Goal: Navigation & Orientation: Understand site structure

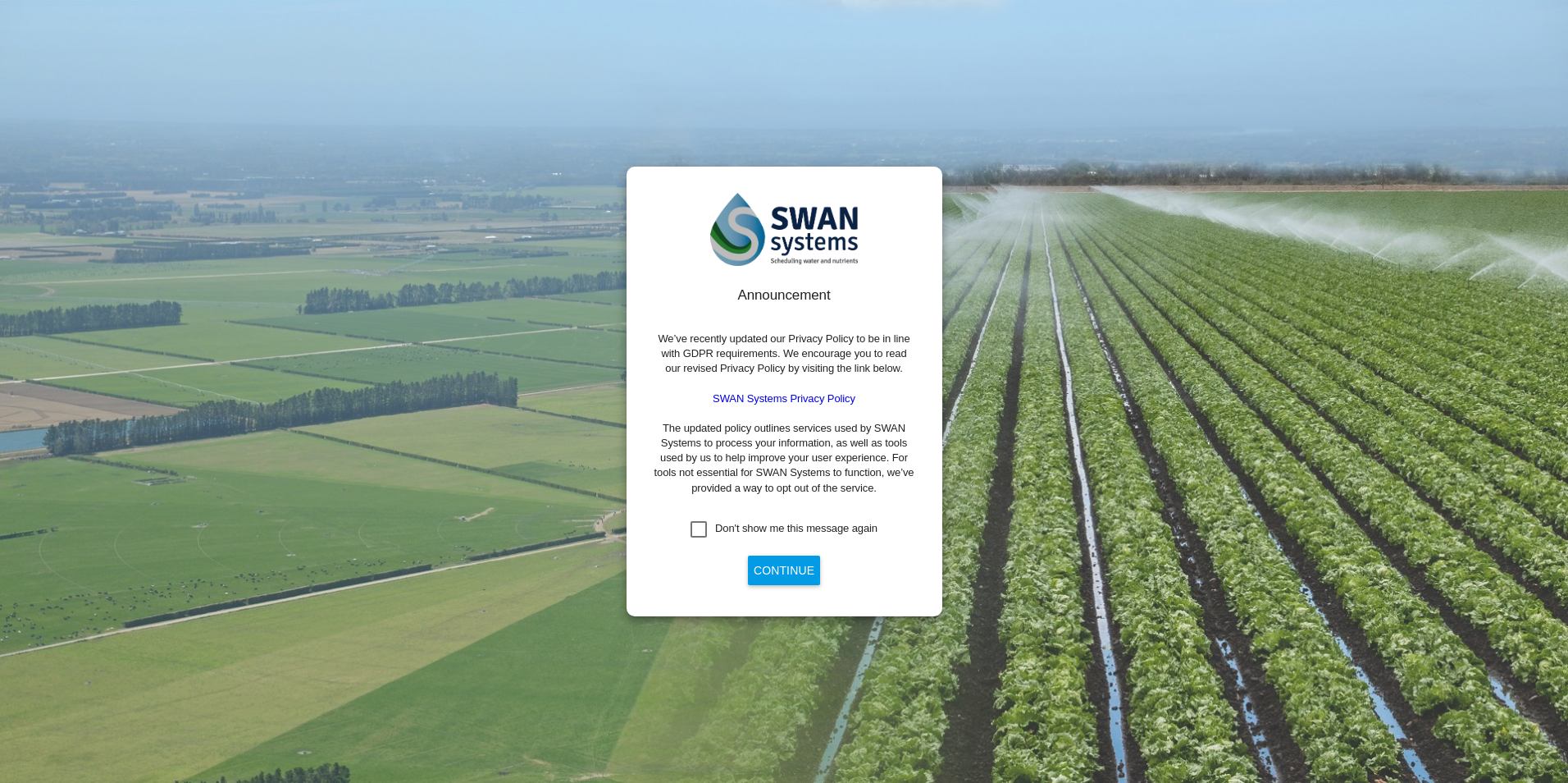
click at [806, 525] on div "Don't show me this message again" at bounding box center [796, 528] width 162 height 15
click at [804, 567] on button "Continue" at bounding box center [784, 571] width 72 height 30
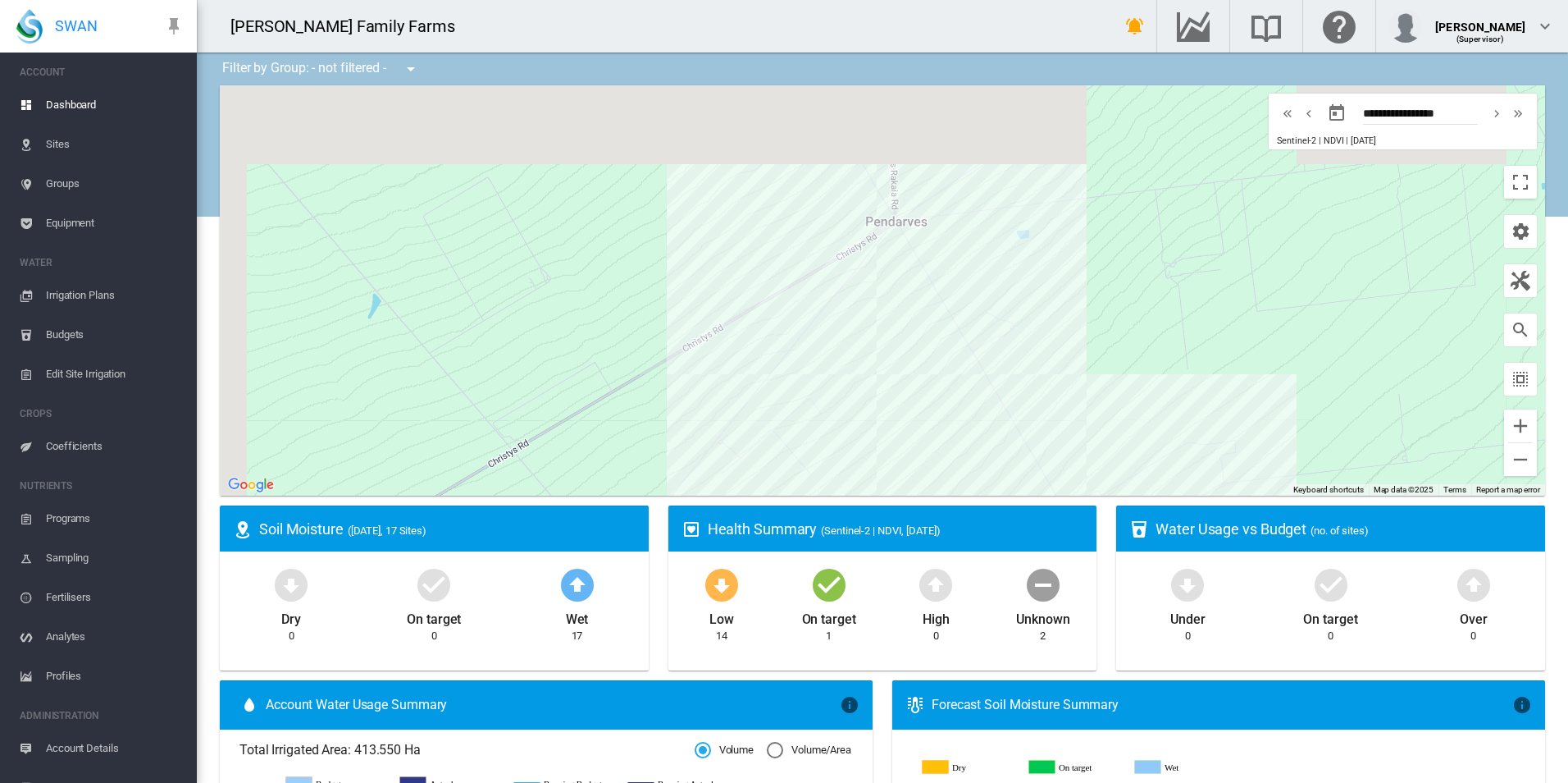
drag, startPoint x: 902, startPoint y: 264, endPoint x: 1058, endPoint y: 373, distance: 190.3
click at [1058, 373] on div "To navigate, press the arrow keys." at bounding box center [882, 291] width 1325 height 410
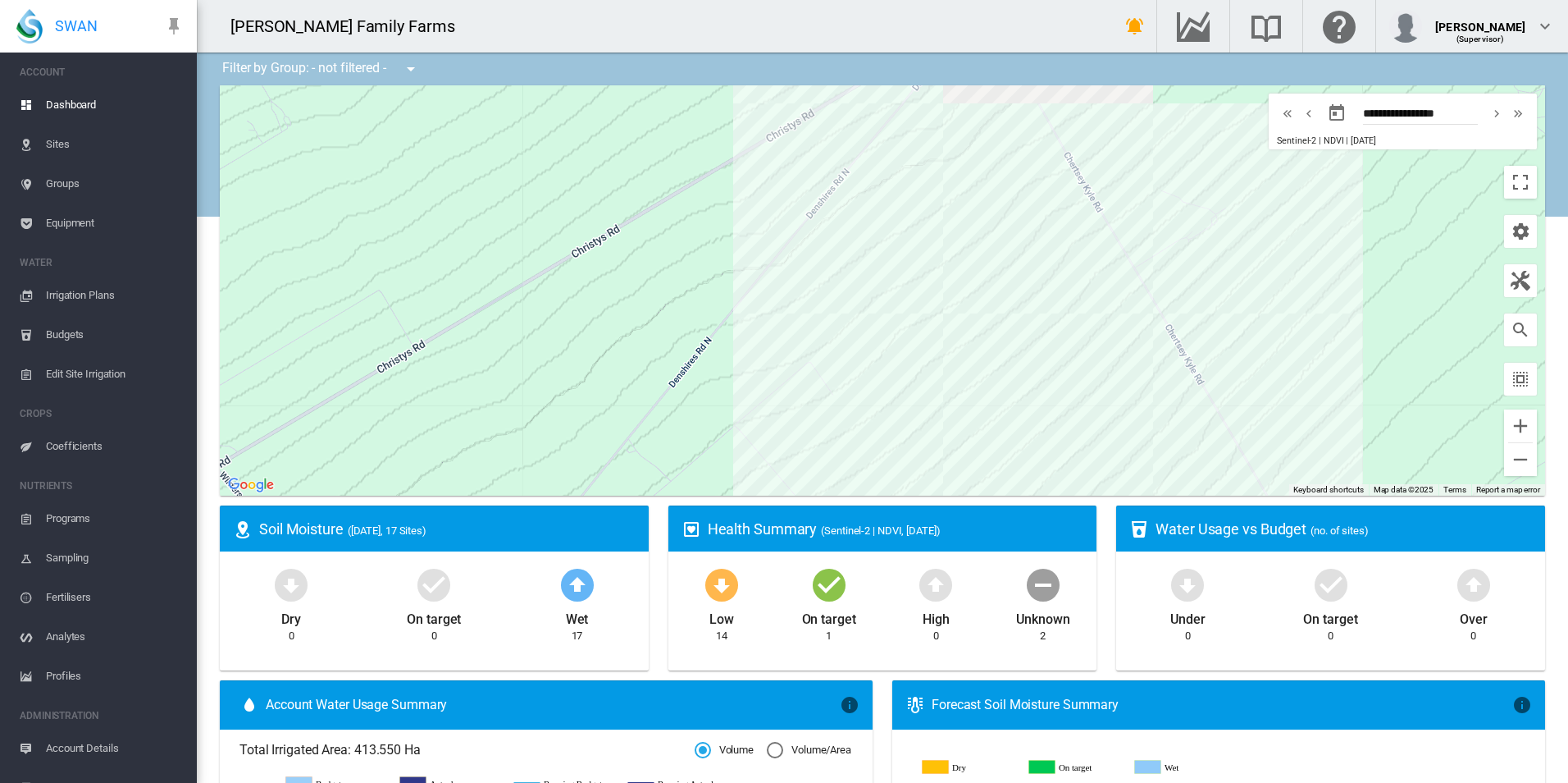
drag, startPoint x: 1075, startPoint y: 258, endPoint x: 1179, endPoint y: 293, distance: 109.7
click at [1179, 293] on div "To navigate, press the arrow keys." at bounding box center [882, 291] width 1325 height 410
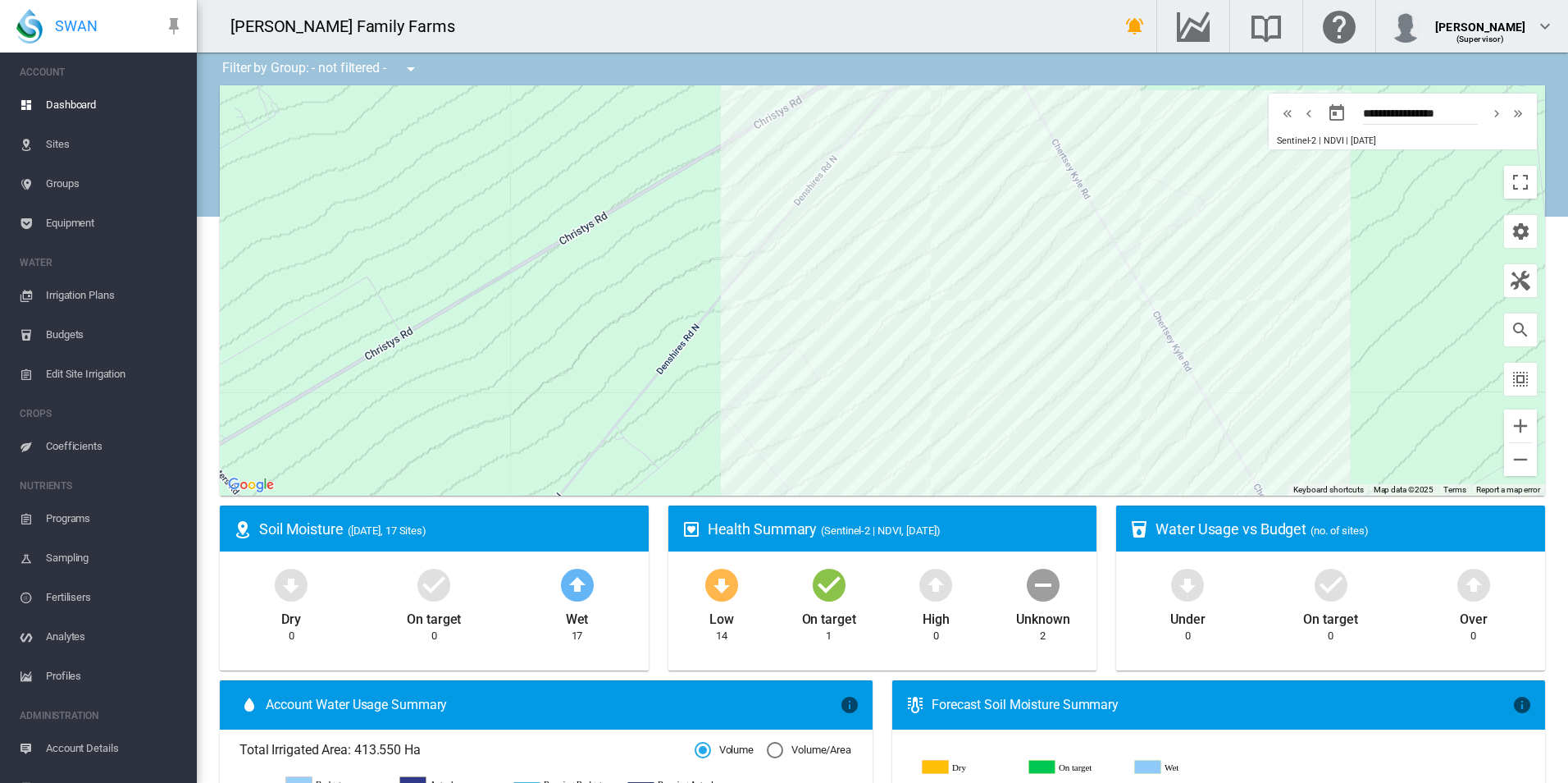
drag, startPoint x: 1242, startPoint y: 343, endPoint x: 1093, endPoint y: 166, distance: 231.4
click at [1095, 167] on div "To navigate, press the arrow keys." at bounding box center [882, 291] width 1325 height 410
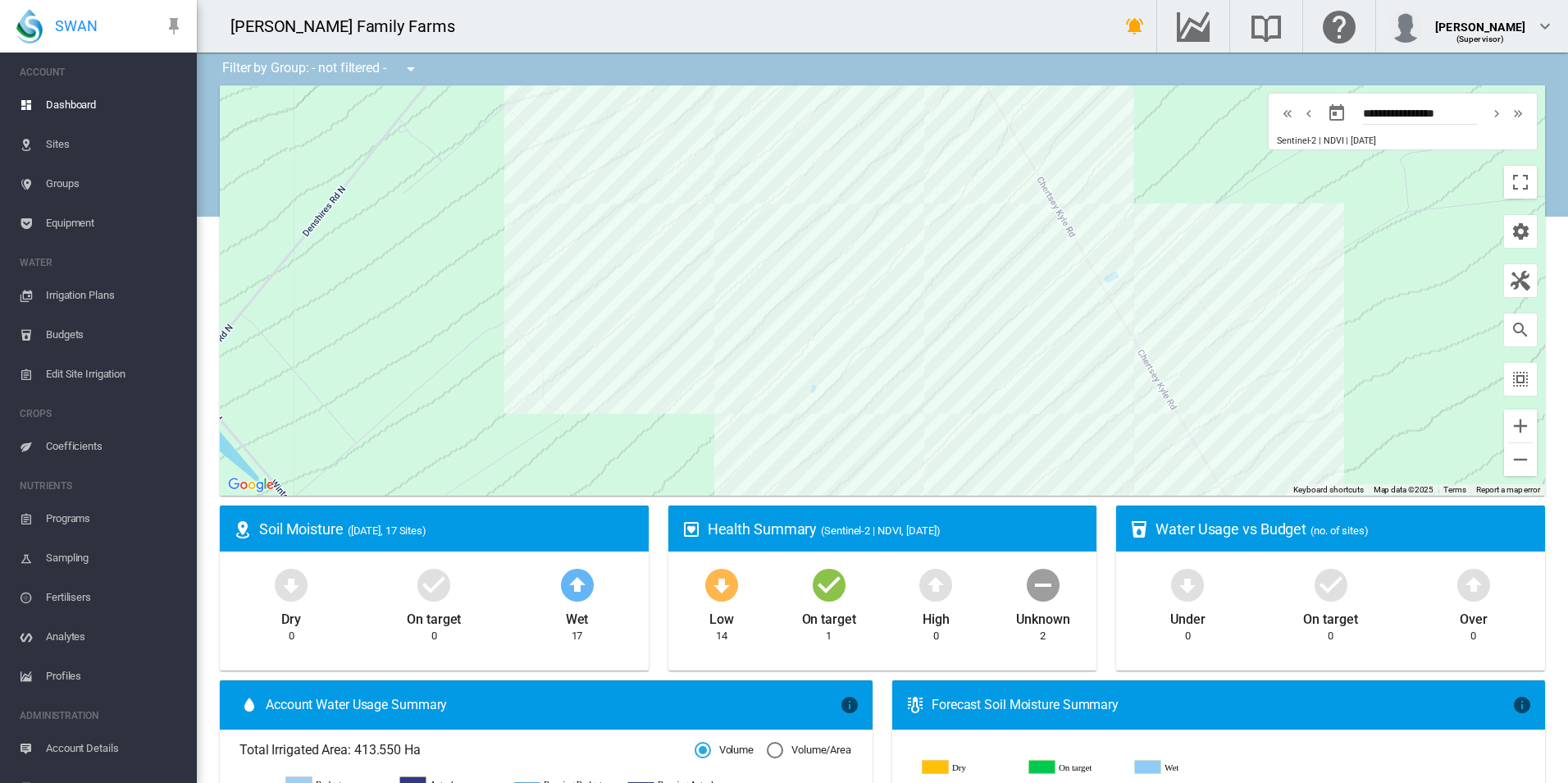
drag, startPoint x: 1198, startPoint y: 340, endPoint x: 1184, endPoint y: 235, distance: 105.9
click at [1186, 252] on div "To navigate, press the arrow keys." at bounding box center [882, 291] width 1325 height 410
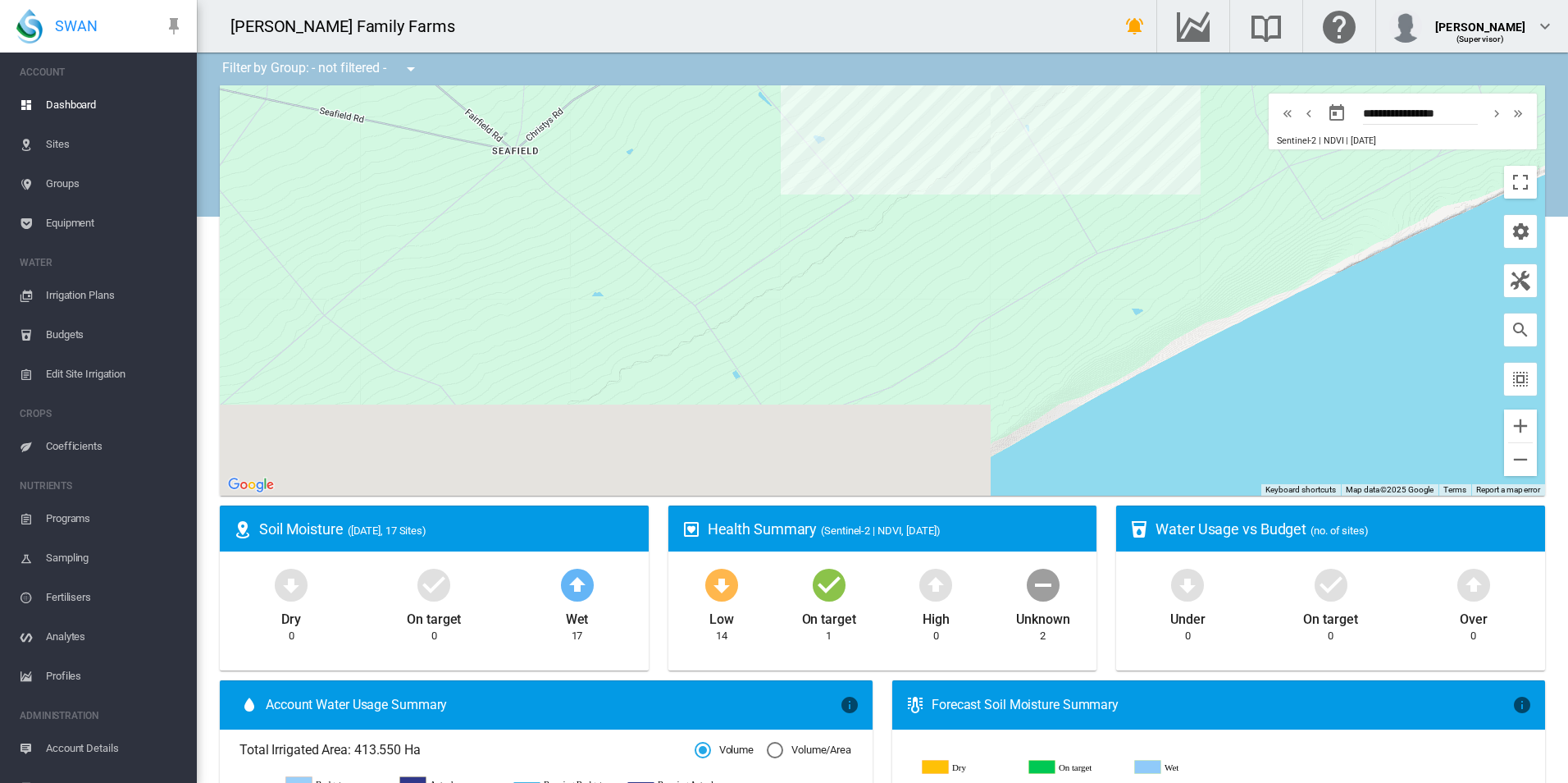
drag, startPoint x: 1204, startPoint y: 329, endPoint x: 1082, endPoint y: 200, distance: 177.6
click at [1083, 201] on div "To navigate, press the arrow keys." at bounding box center [882, 291] width 1325 height 410
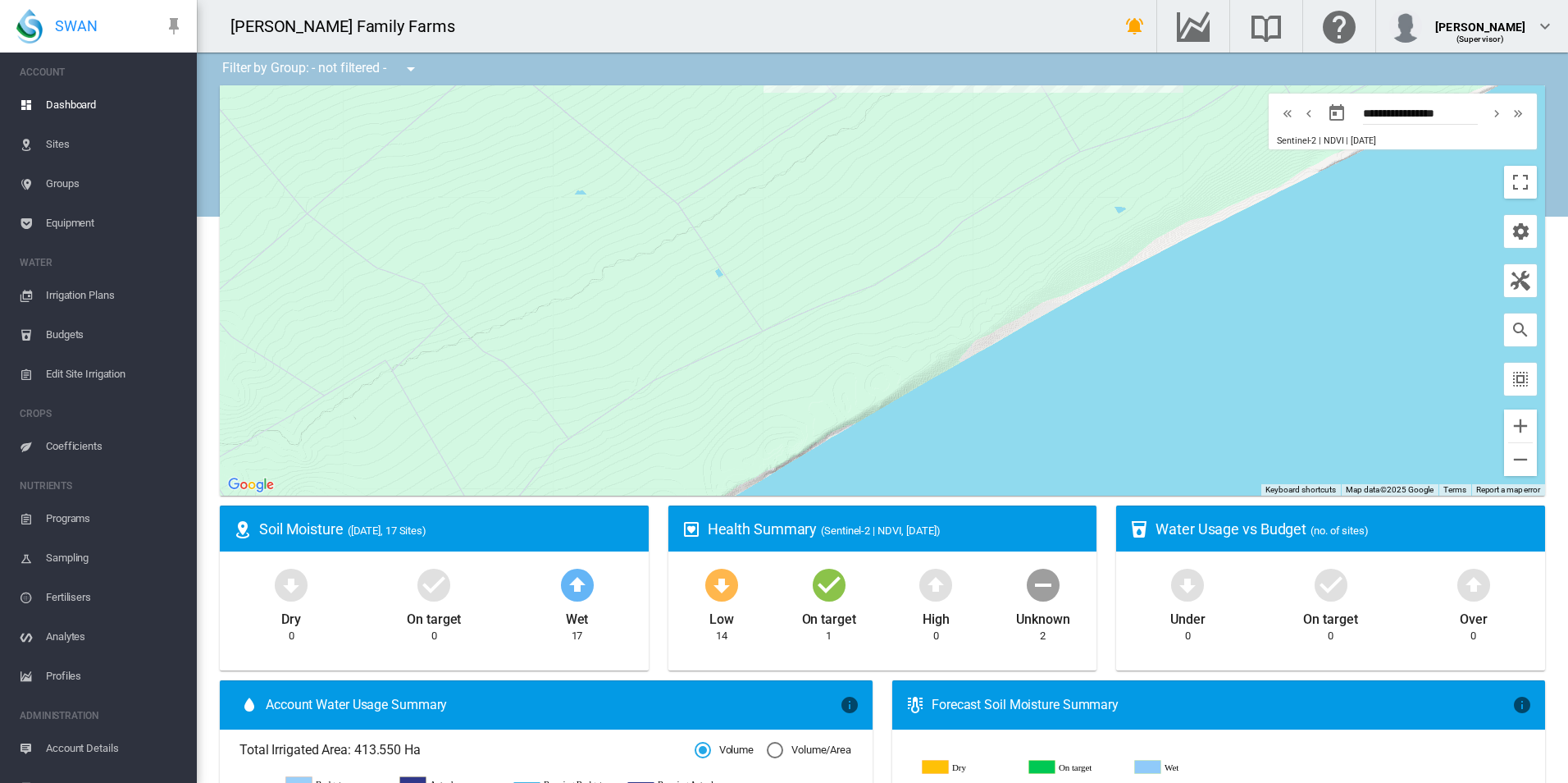
drag, startPoint x: 1077, startPoint y: 302, endPoint x: 1071, endPoint y: 211, distance: 91.2
click at [1071, 211] on div "To navigate, press the arrow keys." at bounding box center [882, 291] width 1325 height 410
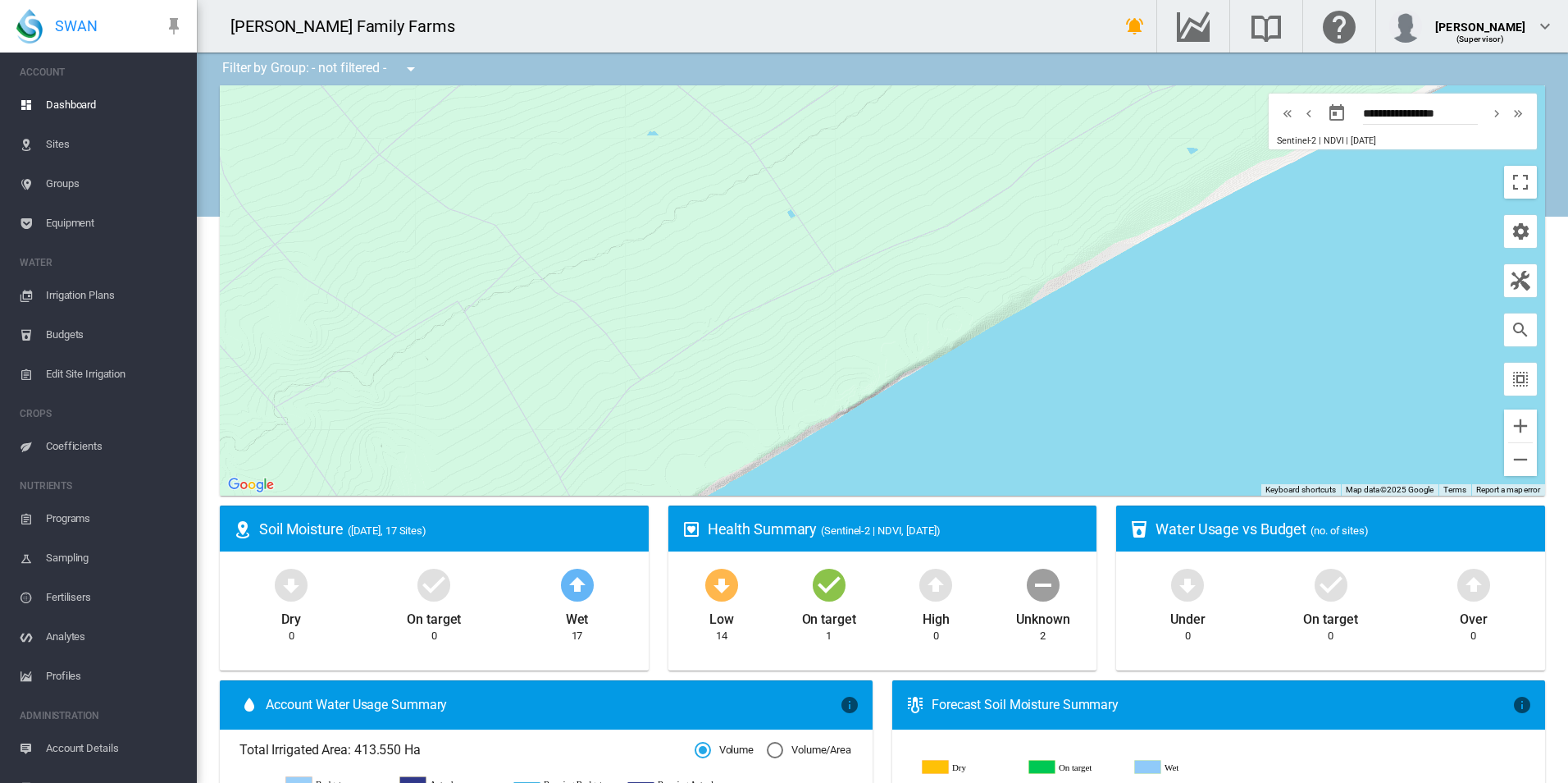
drag, startPoint x: 990, startPoint y: 295, endPoint x: 1062, endPoint y: 234, distance: 94.4
click at [1062, 234] on div "To navigate, press the arrow keys." at bounding box center [882, 291] width 1325 height 410
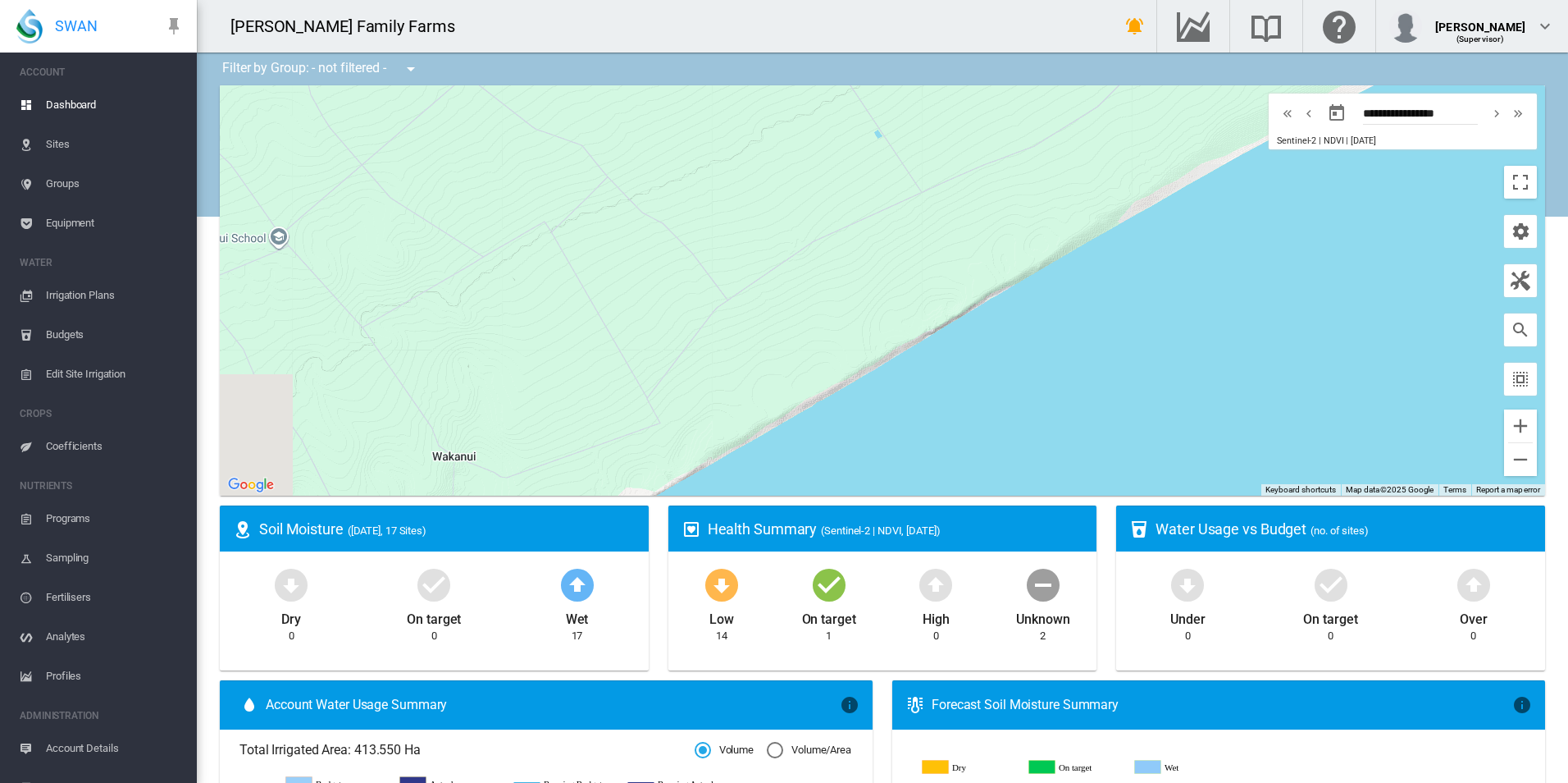
drag, startPoint x: 945, startPoint y: 312, endPoint x: 1086, endPoint y: 201, distance: 179.4
click at [1075, 210] on div "To navigate, press the arrow keys." at bounding box center [882, 291] width 1325 height 410
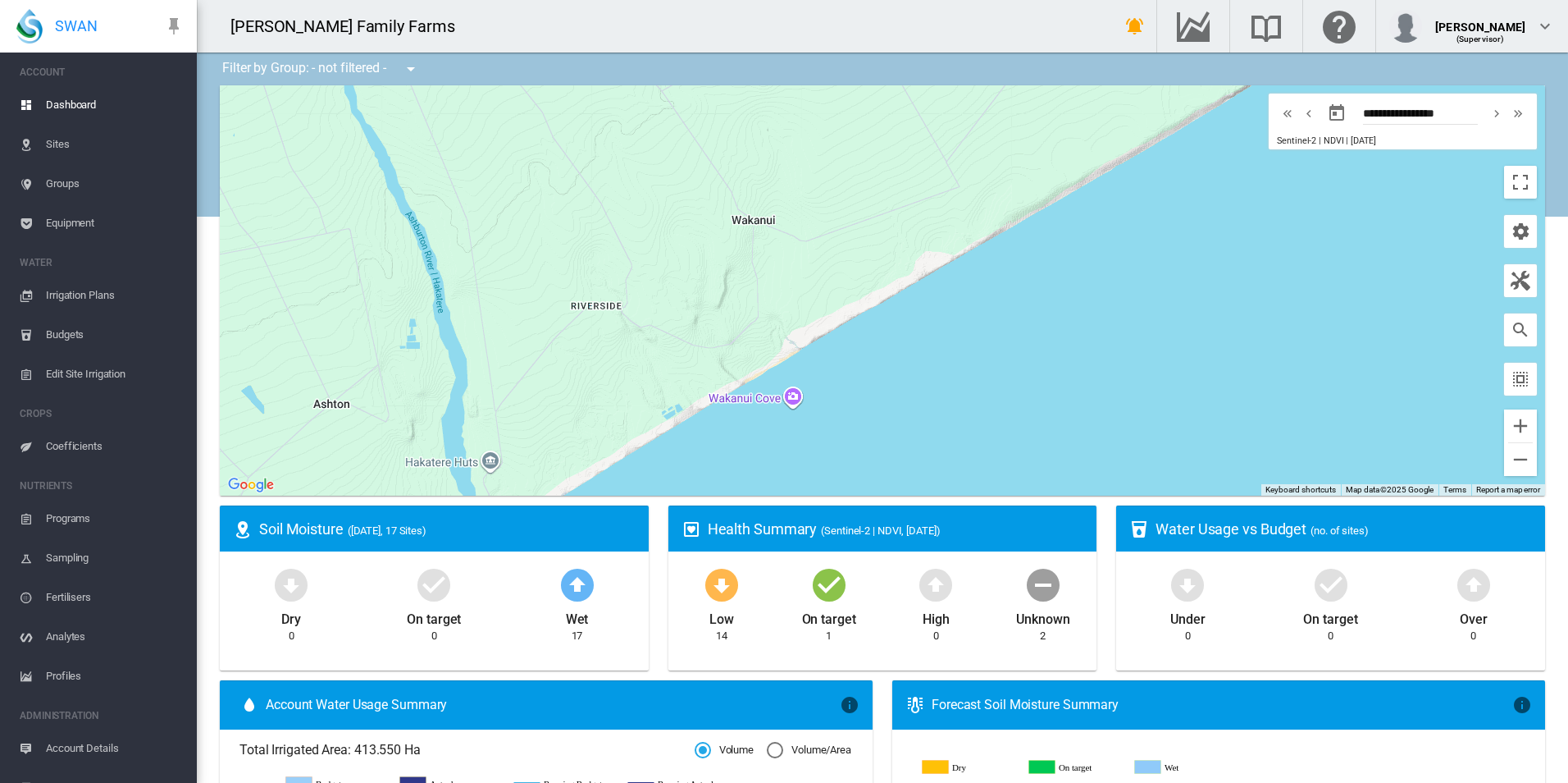
drag, startPoint x: 825, startPoint y: 367, endPoint x: 1004, endPoint y: 196, distance: 247.6
click at [1004, 196] on div "To navigate, press the arrow keys." at bounding box center [882, 291] width 1325 height 410
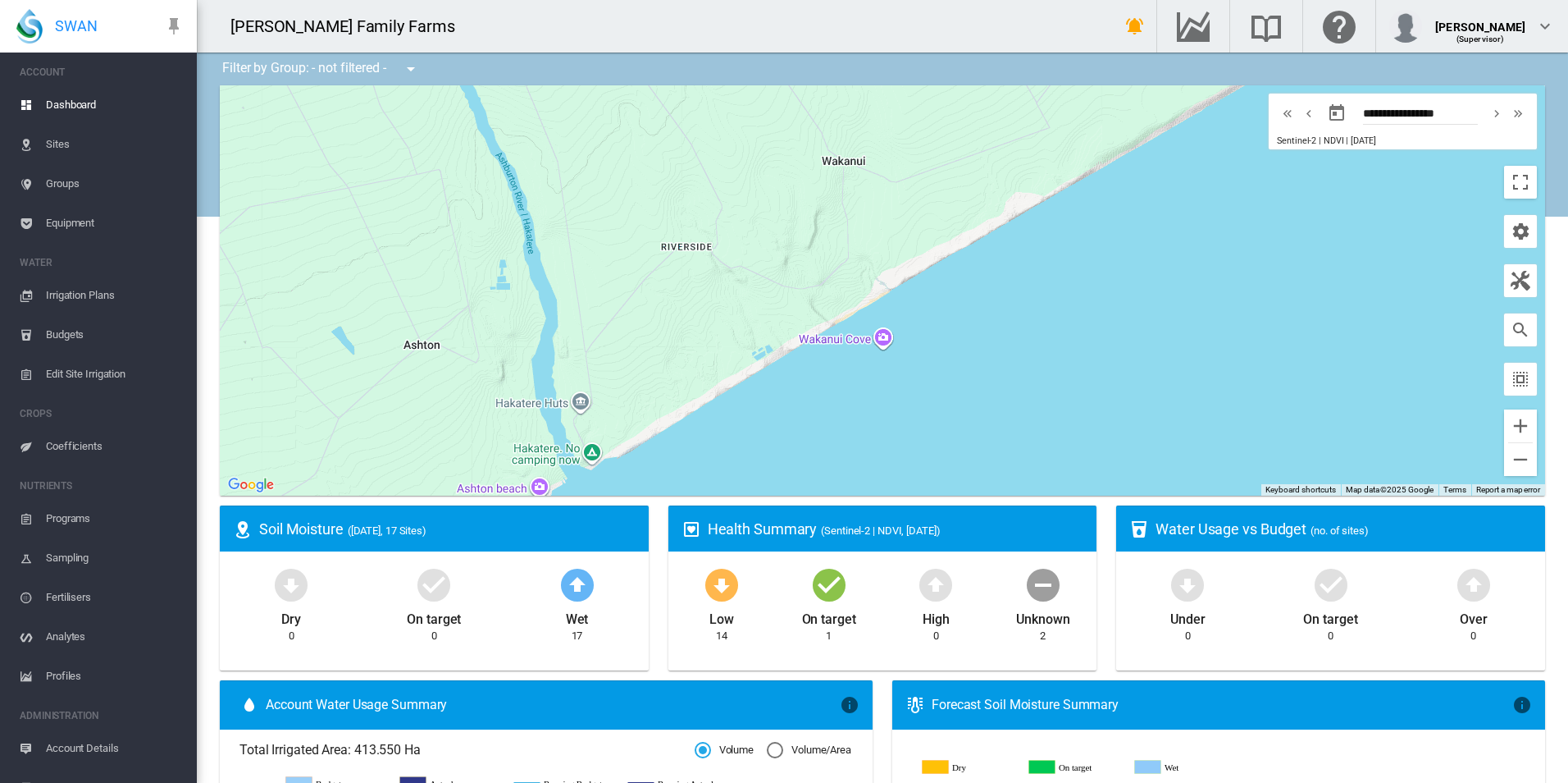
drag, startPoint x: 882, startPoint y: 264, endPoint x: 976, endPoint y: 201, distance: 113.2
click at [976, 201] on div "To navigate, press the arrow keys." at bounding box center [882, 291] width 1325 height 410
click at [874, 336] on div "To navigate, press the arrow keys." at bounding box center [882, 291] width 1325 height 410
click at [1027, 151] on div "To navigate, press the arrow keys. [GEOGRAPHIC_DATA] [GEOGRAPHIC_DATA] XV89+H8 …" at bounding box center [882, 291] width 1325 height 410
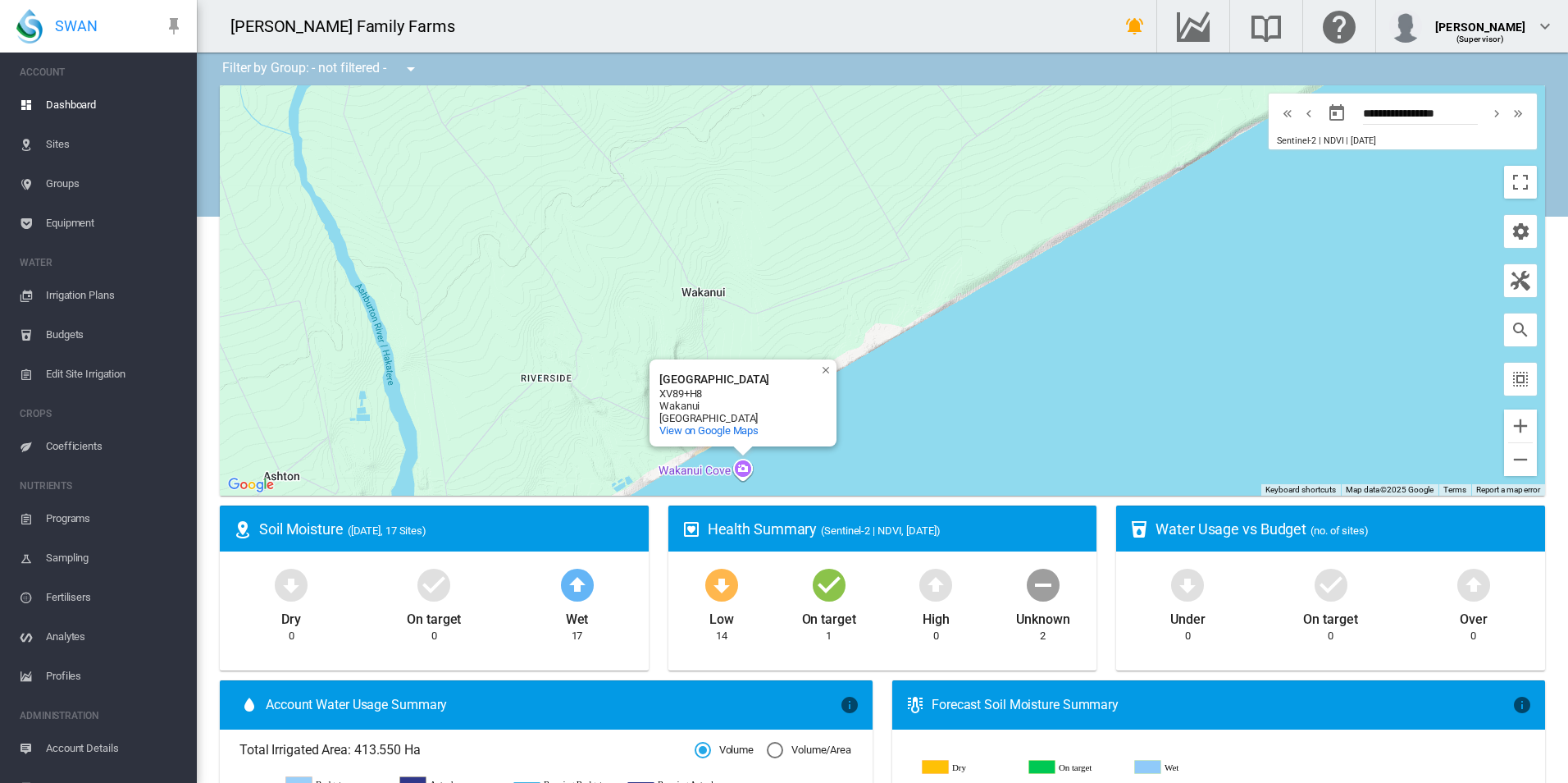
drag, startPoint x: 1049, startPoint y: 137, endPoint x: 802, endPoint y: 380, distance: 346.5
click at [817, 363] on div "To navigate, press the arrow keys. [GEOGRAPHIC_DATA] [GEOGRAPHIC_DATA] XV89+H8 …" at bounding box center [882, 291] width 1325 height 410
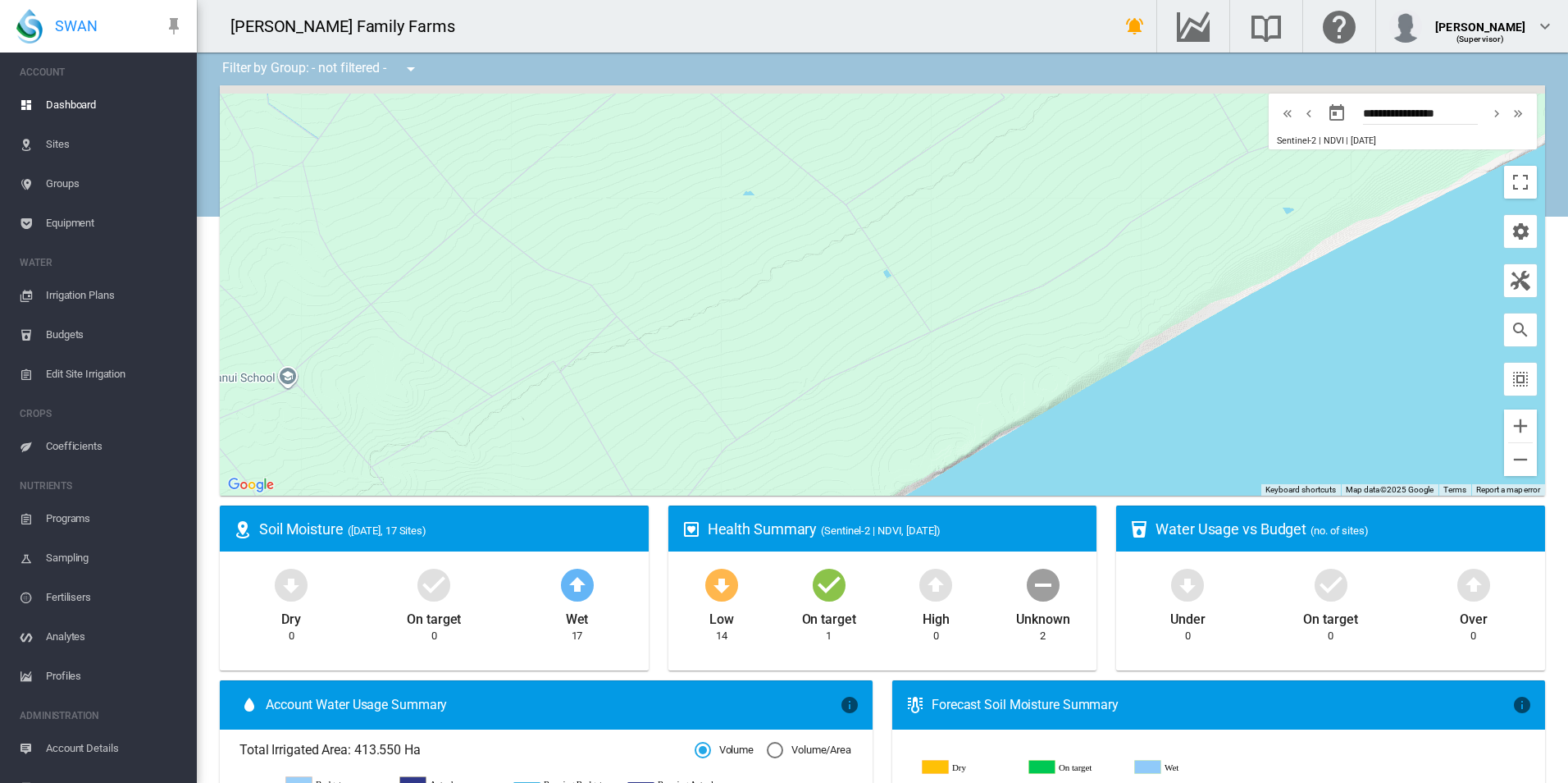
drag, startPoint x: 989, startPoint y: 201, endPoint x: 995, endPoint y: 380, distance: 179.1
click at [1018, 389] on div "To navigate, press the arrow keys. [GEOGRAPHIC_DATA] [GEOGRAPHIC_DATA] XV89+H8 …" at bounding box center [882, 291] width 1325 height 410
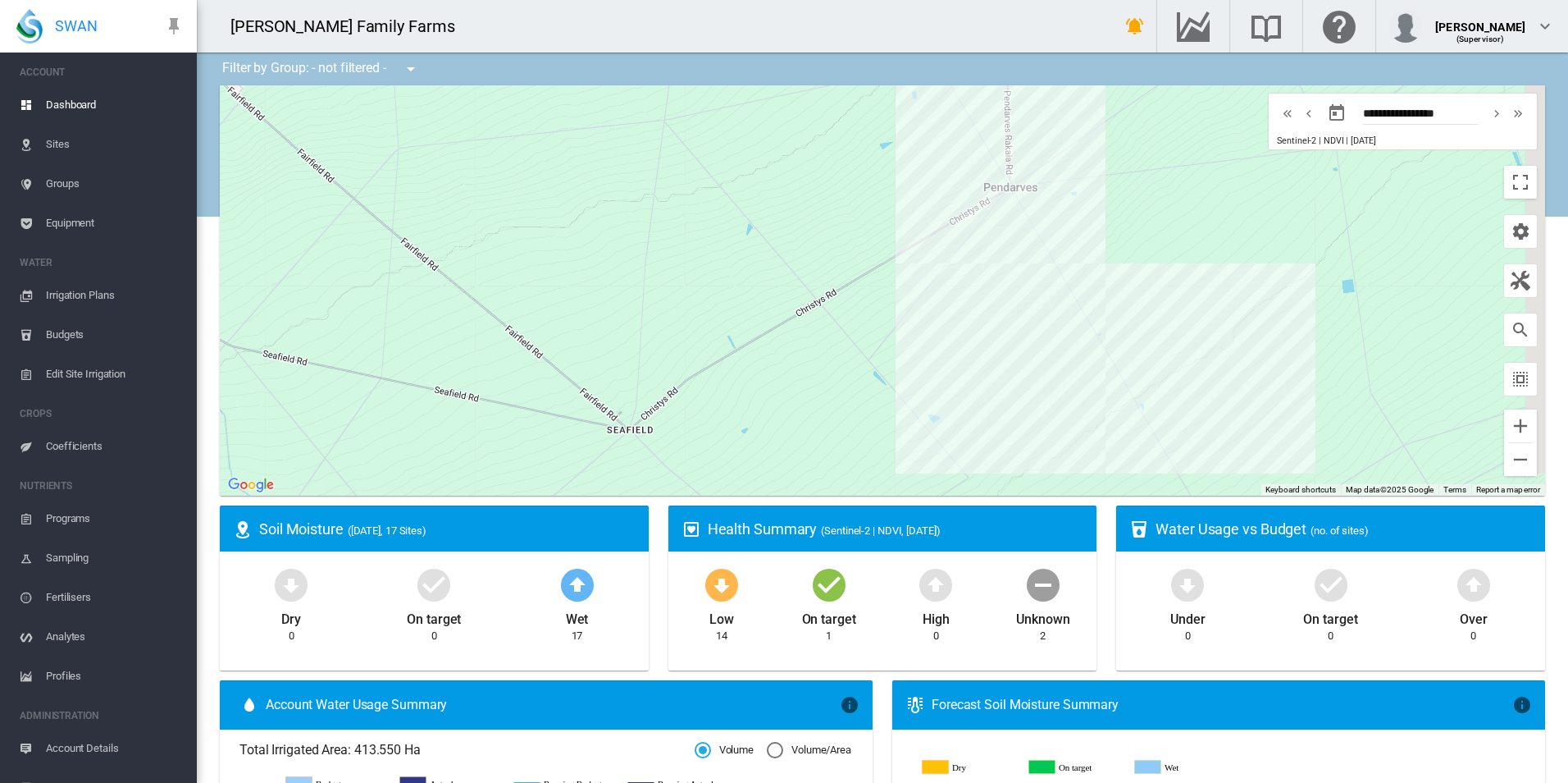
drag, startPoint x: 1171, startPoint y: 234, endPoint x: 1042, endPoint y: 202, distance: 132.9
click at [1042, 202] on div "To navigate, press the arrow keys." at bounding box center [882, 291] width 1325 height 410
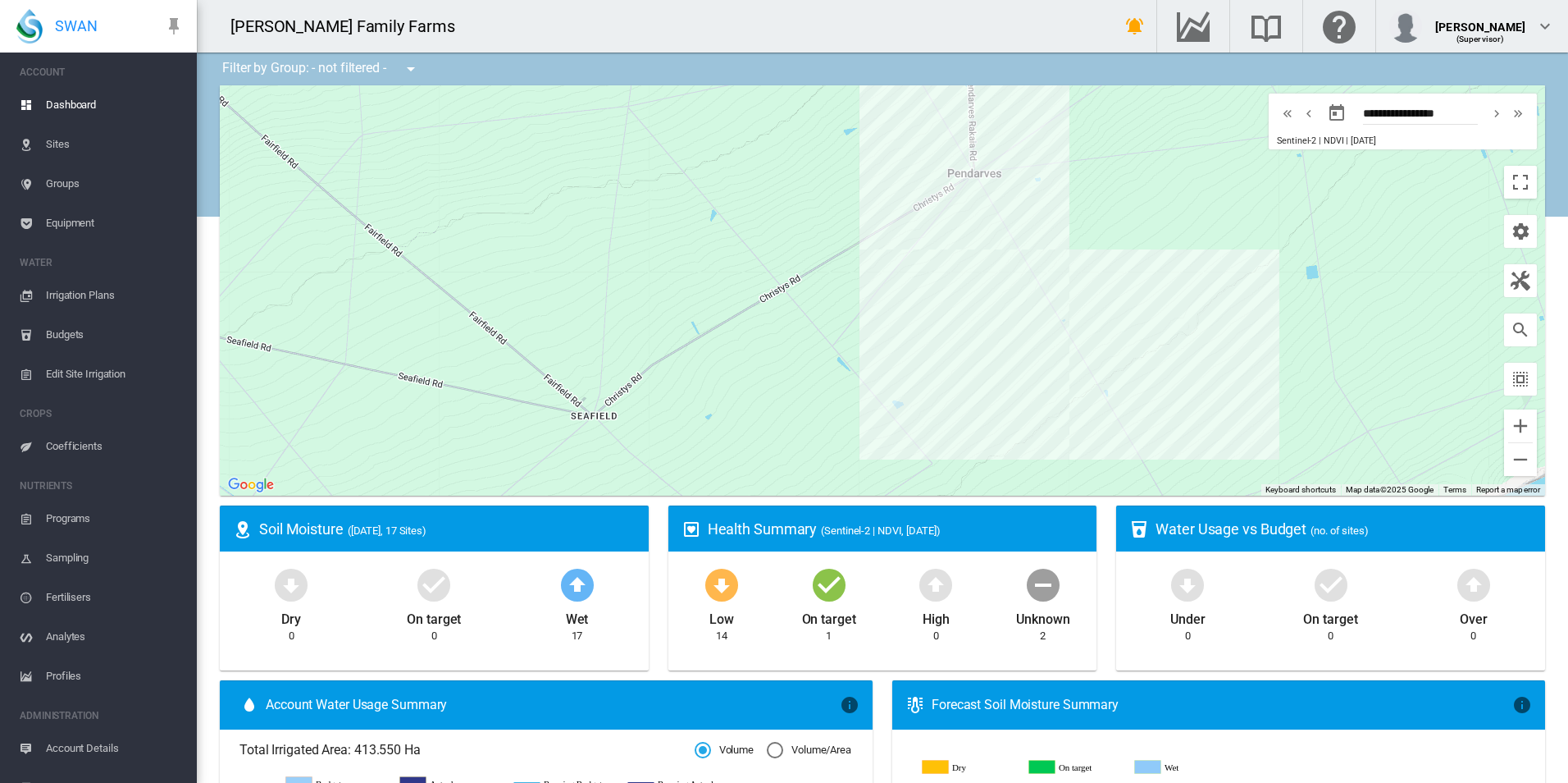
click at [1199, 309] on div "To navigate, press the arrow keys." at bounding box center [882, 291] width 1325 height 410
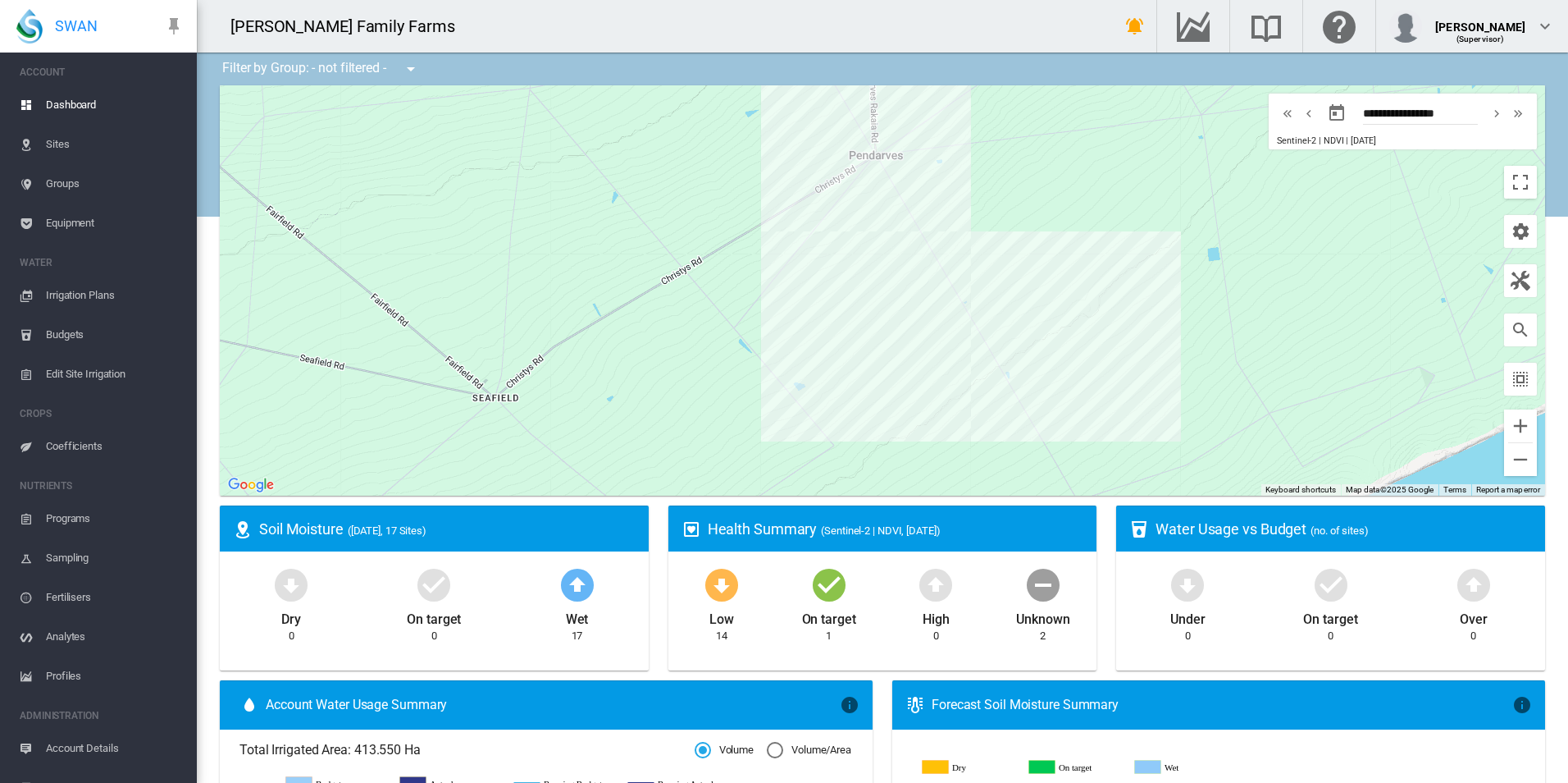
drag, startPoint x: 1194, startPoint y: 321, endPoint x: 1086, endPoint y: 306, distance: 109.0
click at [1087, 306] on div "To navigate, press the arrow keys." at bounding box center [882, 291] width 1325 height 410
click at [92, 314] on span "Irrigation Plans" at bounding box center [114, 295] width 137 height 40
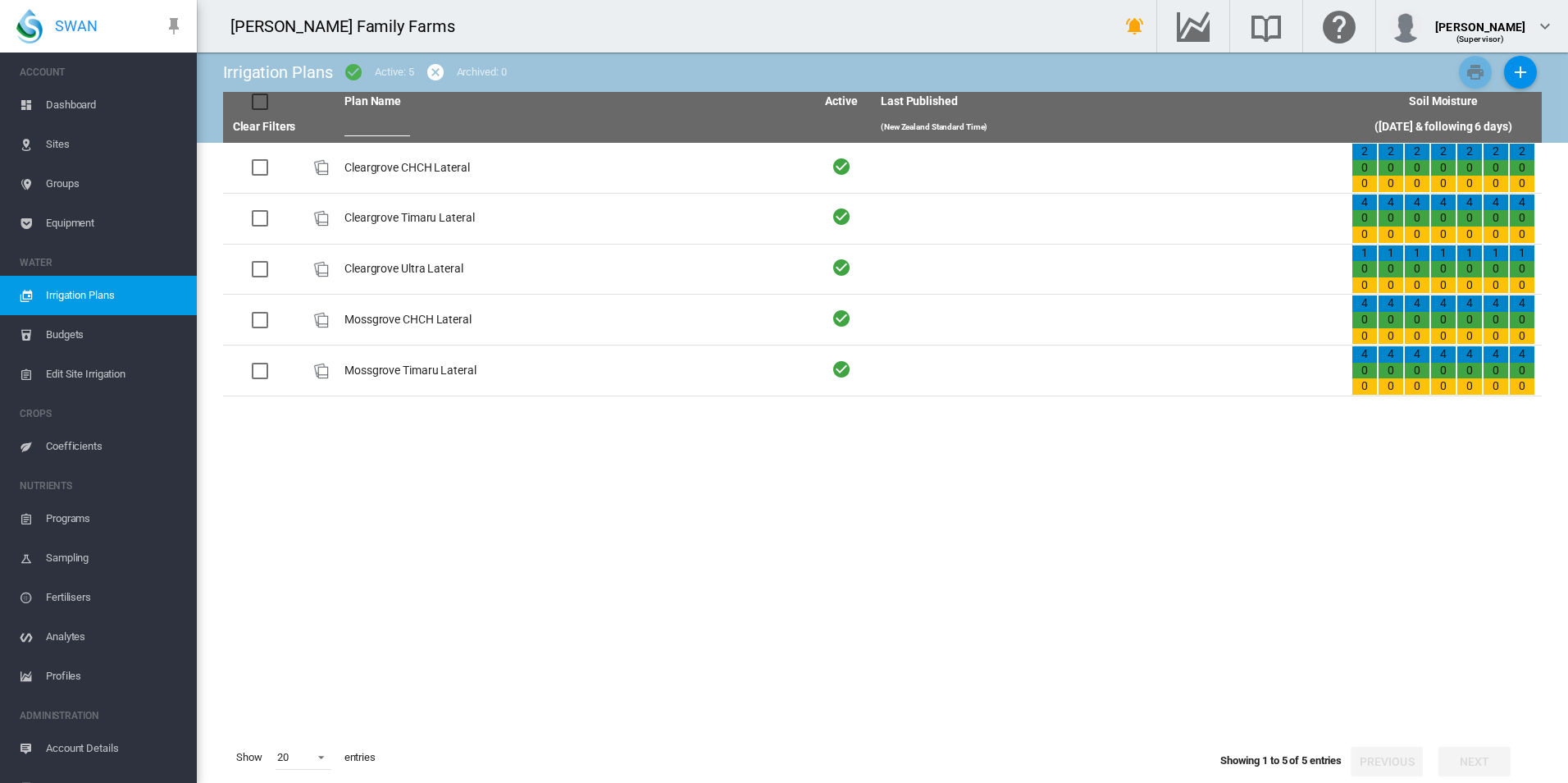
click at [98, 336] on span "Budgets" at bounding box center [114, 335] width 137 height 40
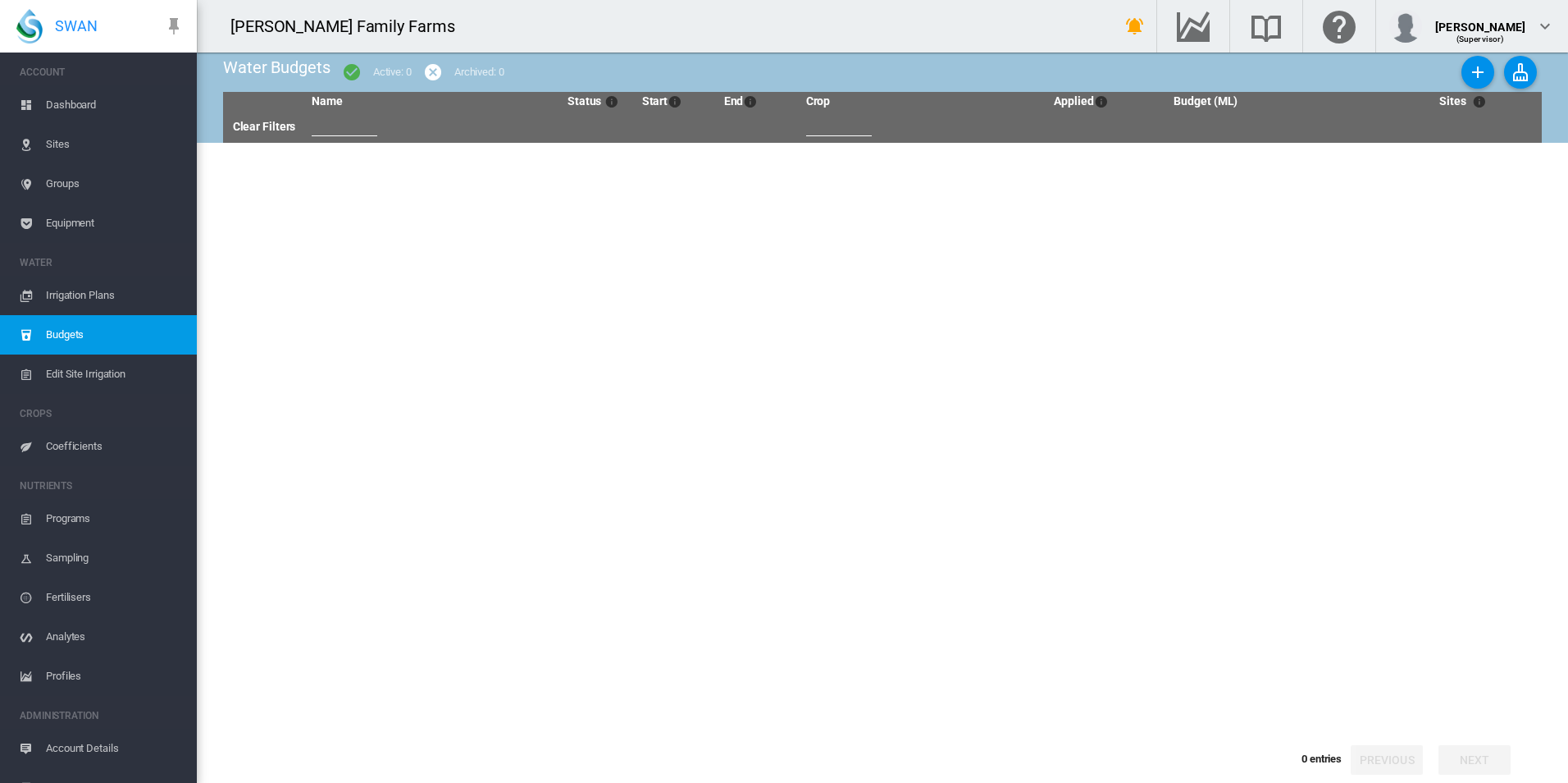
scroll to position [25, 0]
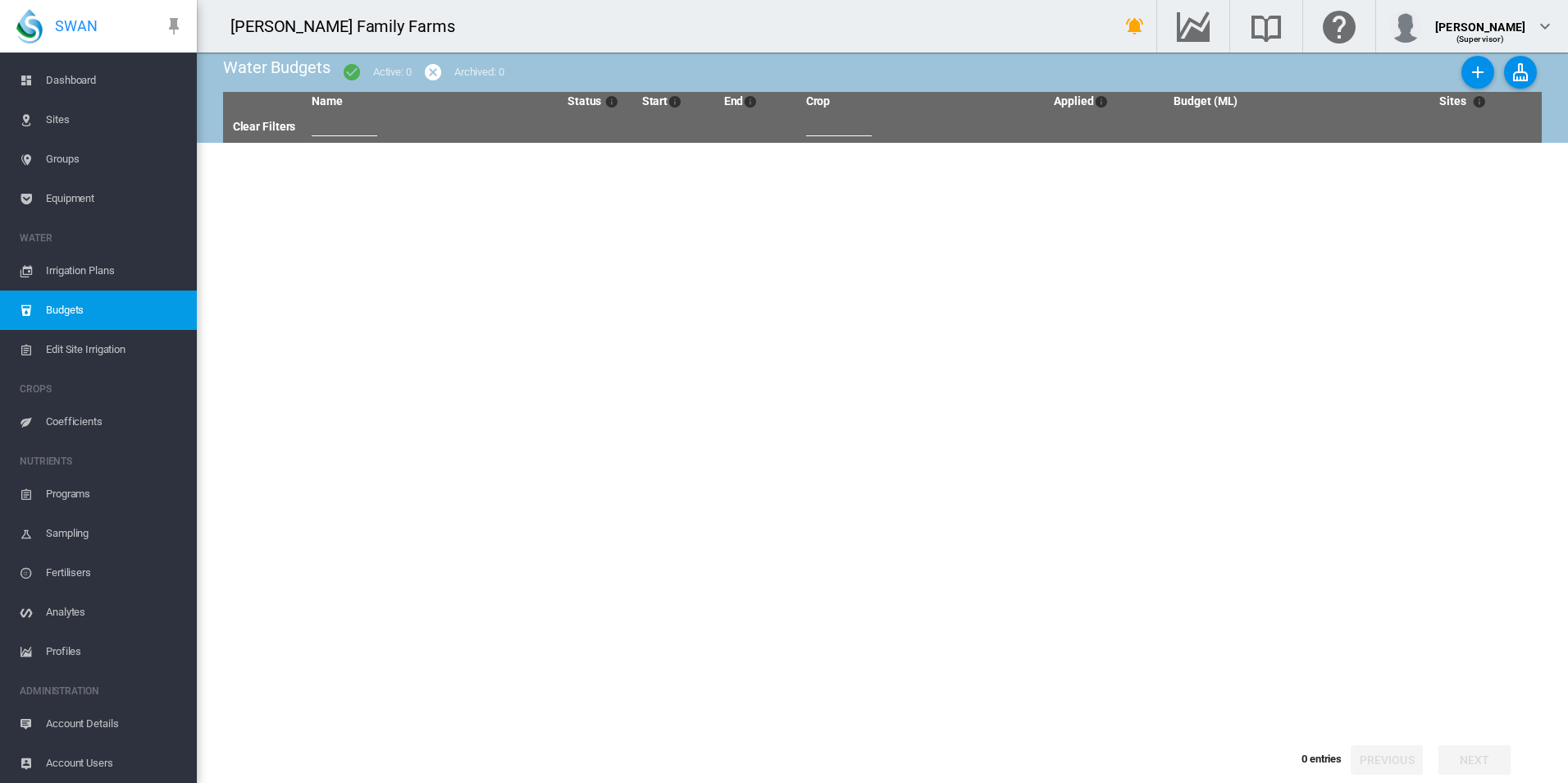
click at [98, 568] on span "Fertilisers" at bounding box center [114, 572] width 137 height 40
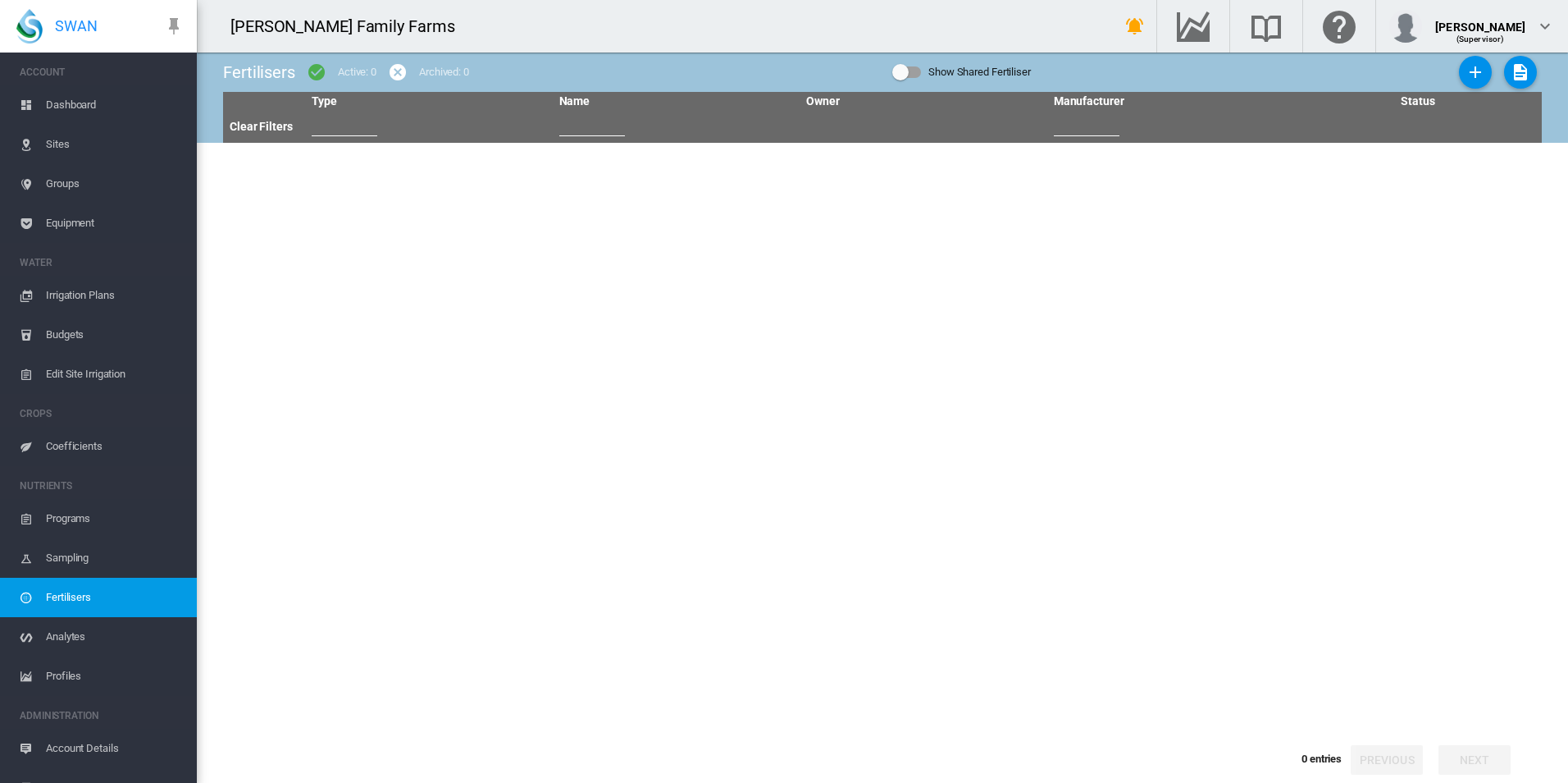
click at [95, 210] on span "Equipment" at bounding box center [114, 223] width 137 height 40
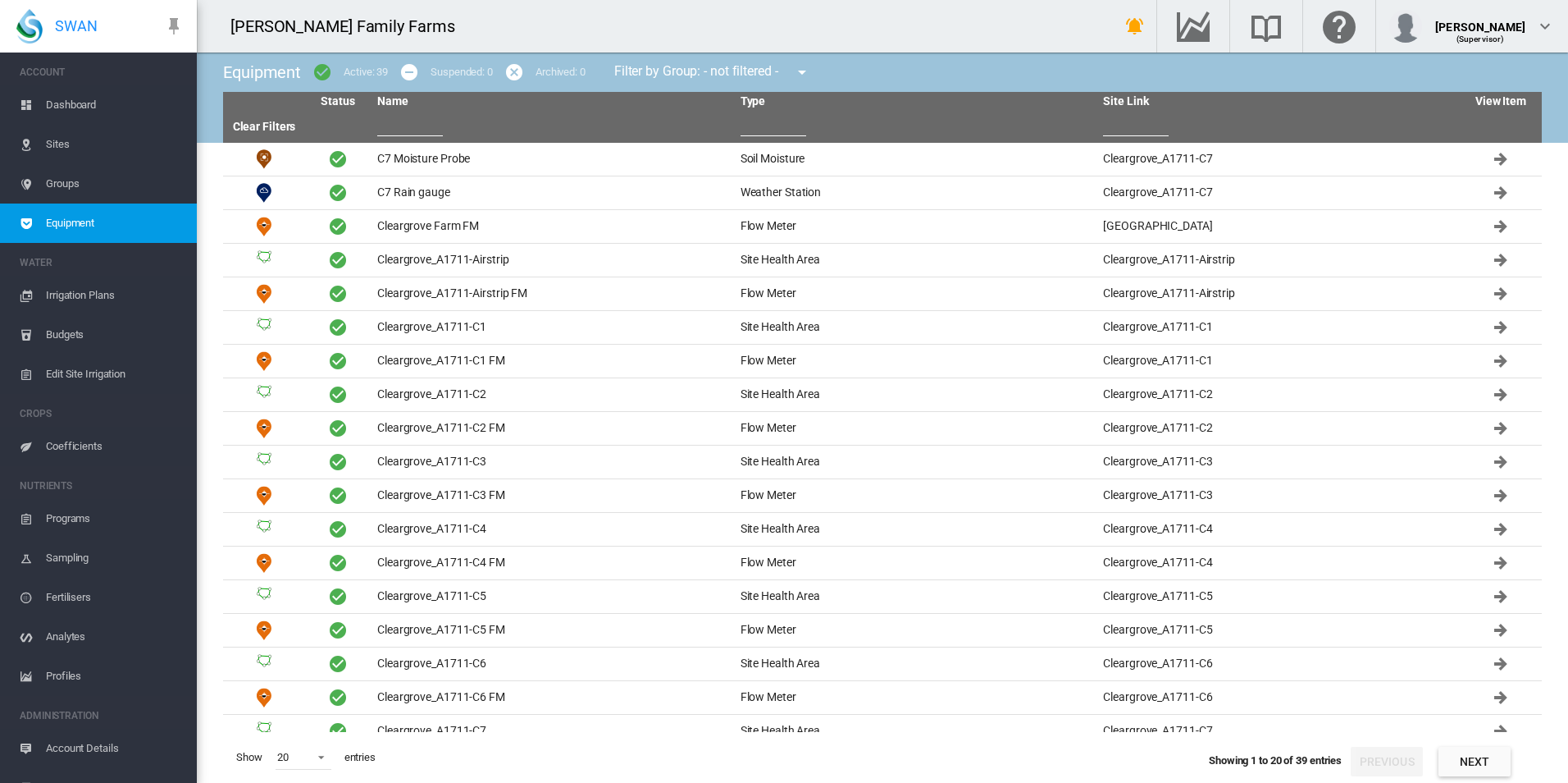
click at [75, 184] on span "Groups" at bounding box center [114, 183] width 137 height 40
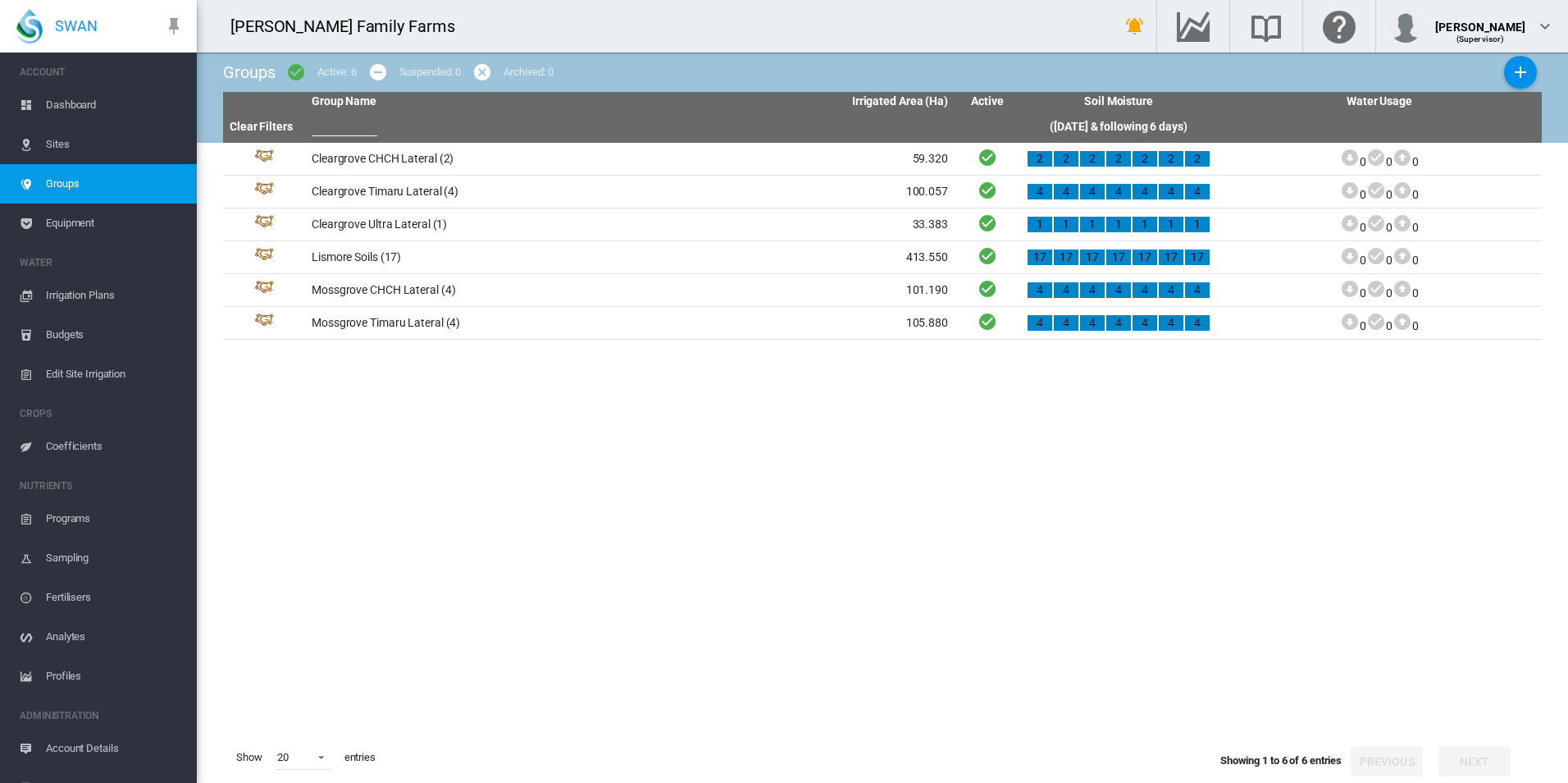
click at [73, 145] on span "Sites" at bounding box center [114, 144] width 137 height 40
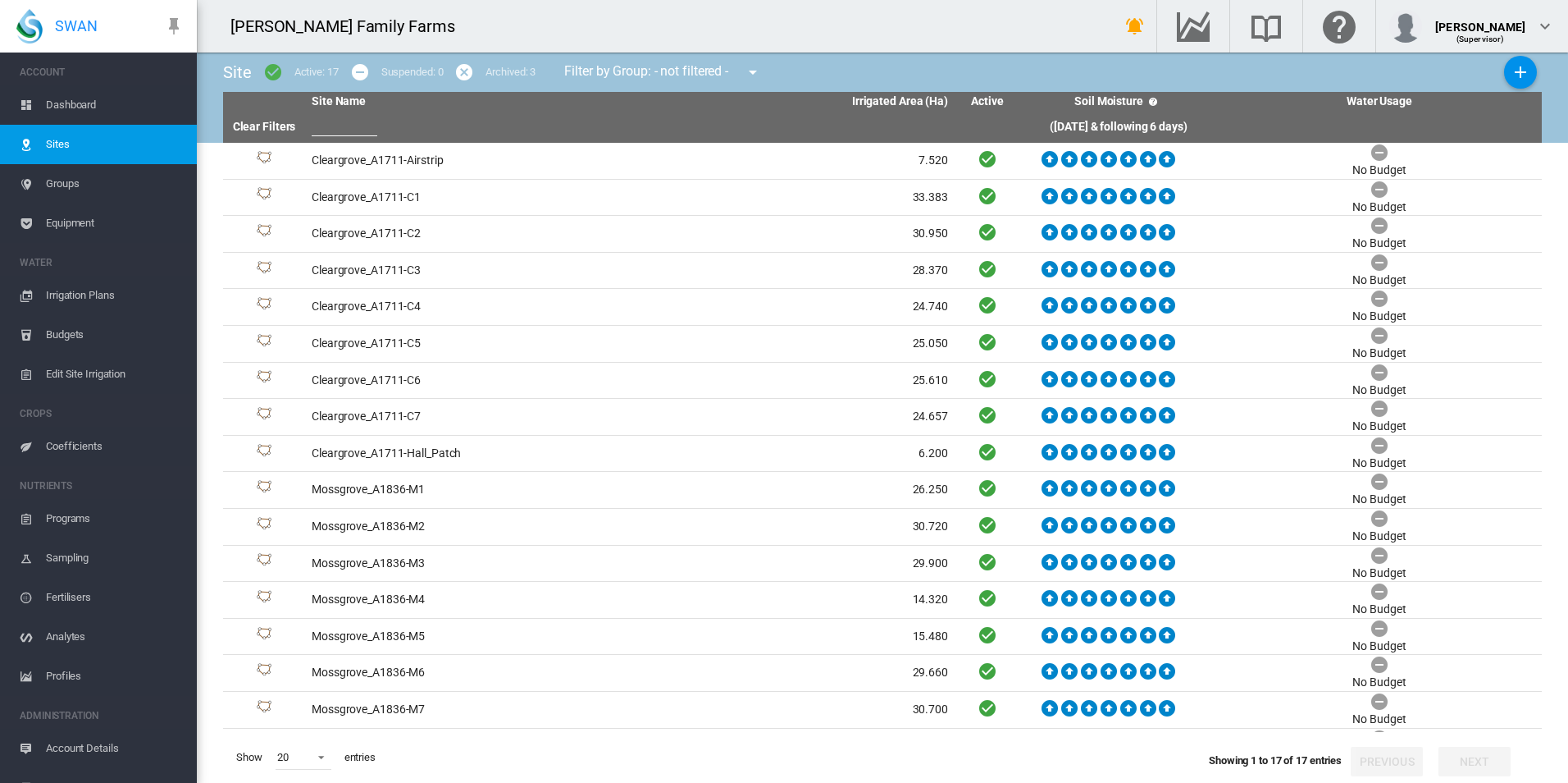
click at [66, 105] on span "Dashboard" at bounding box center [114, 105] width 137 height 40
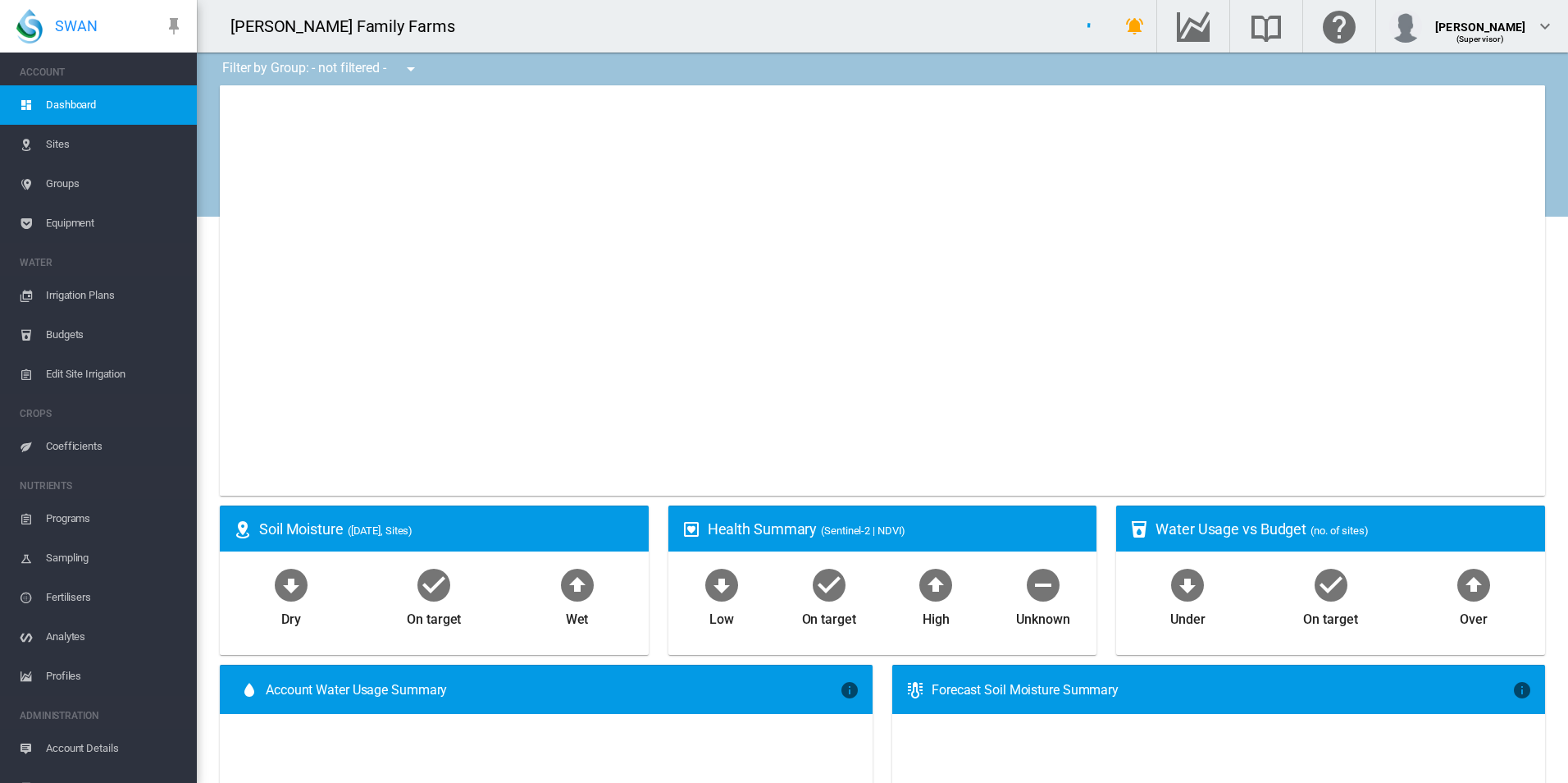
type input "**********"
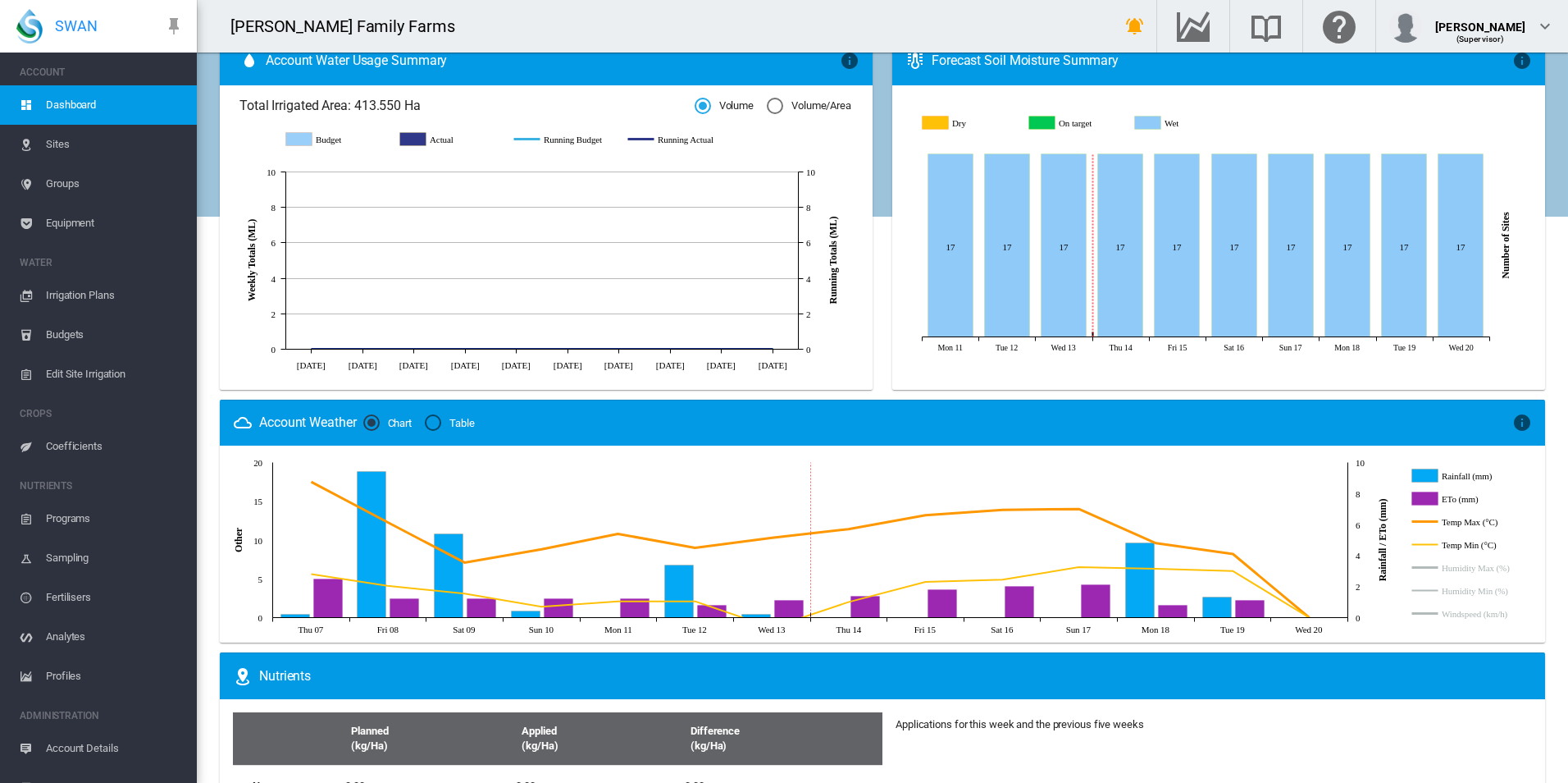
scroll to position [738, 0]
